Goal: Subscribe to service/newsletter

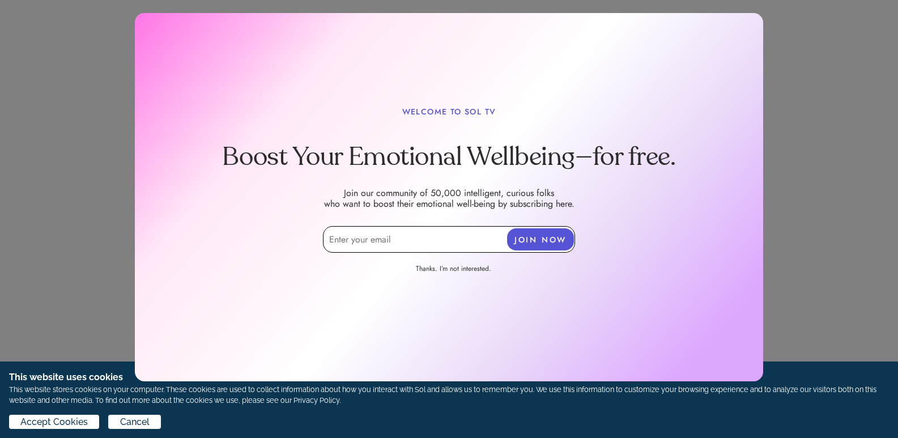
click at [413, 241] on input "email" at bounding box center [449, 239] width 252 height 27
type input "[EMAIL_ADDRESS][DOMAIN_NAME]"
click at [539, 240] on button "JOIN NOW" at bounding box center [540, 239] width 67 height 22
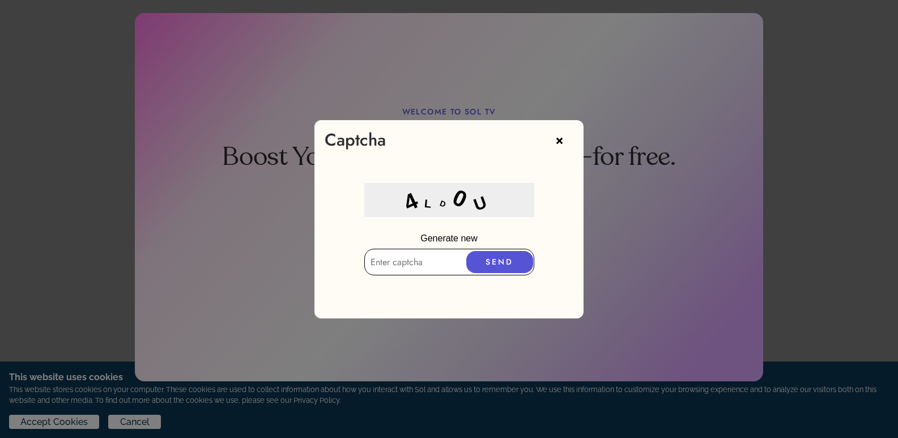
click at [442, 273] on input "text" at bounding box center [449, 262] width 170 height 27
type input "A"
click at [385, 258] on input "4L/D" at bounding box center [449, 258] width 170 height 27
click at [390, 255] on input "4LD" at bounding box center [449, 258] width 170 height 27
type input "4LD0U"
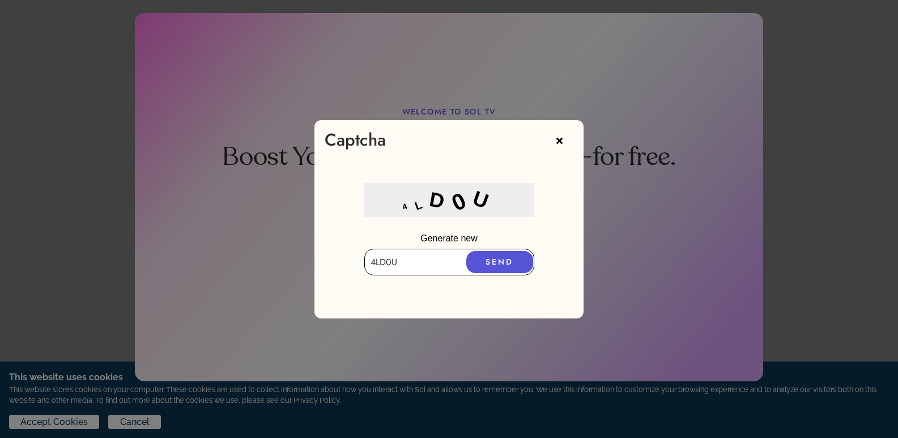
click at [507, 268] on button "SEND" at bounding box center [500, 262] width 67 height 22
